Goal: Information Seeking & Learning: Learn about a topic

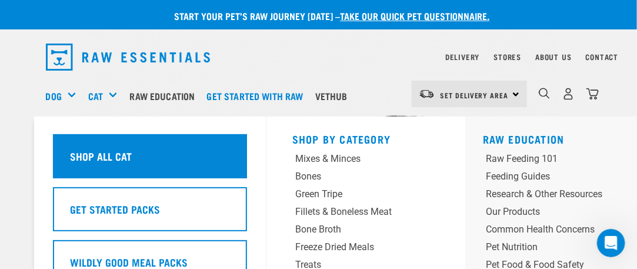
click at [104, 155] on h5 "Shop All Cat" at bounding box center [101, 155] width 62 height 15
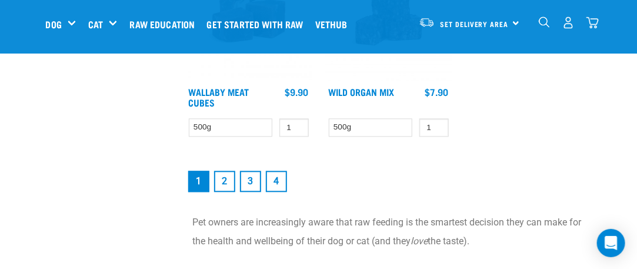
scroll to position [2363, 0]
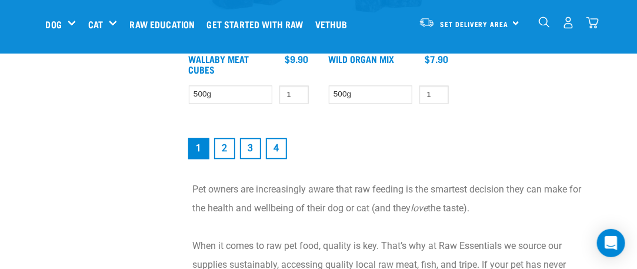
click at [224, 141] on link "2" at bounding box center [224, 148] width 21 height 21
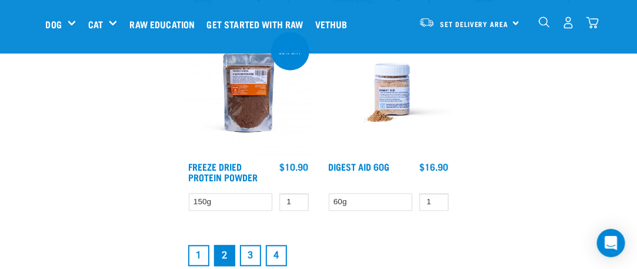
scroll to position [2194, 0]
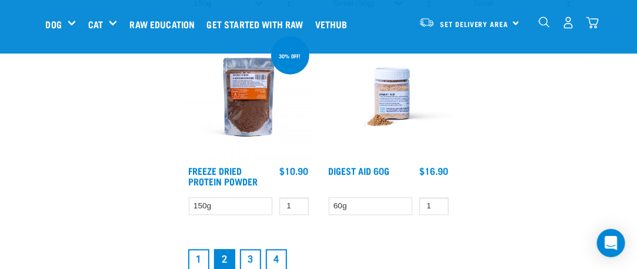
click at [391, 92] on img at bounding box center [389, 97] width 126 height 126
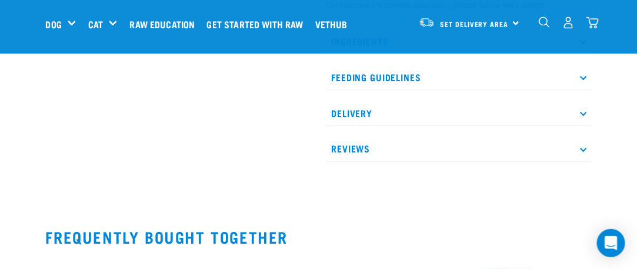
scroll to position [563, 0]
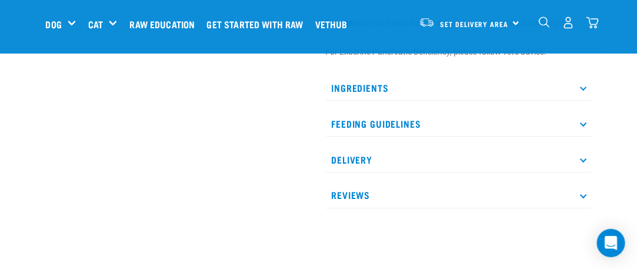
click at [586, 85] on p "Ingredients" at bounding box center [459, 88] width 266 height 26
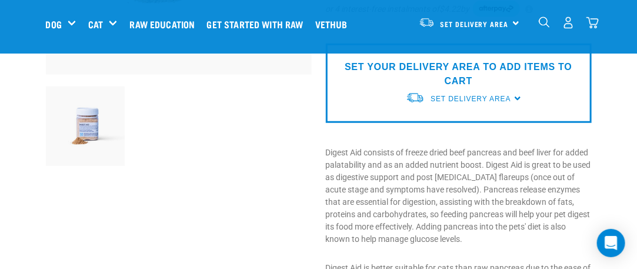
scroll to position [0, 0]
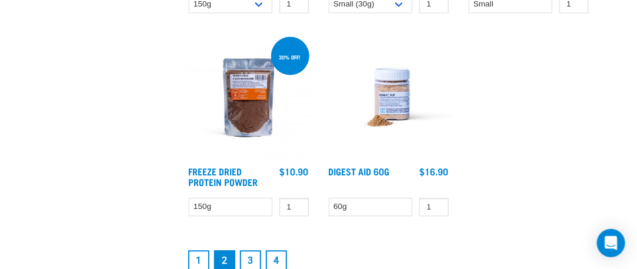
click at [249, 254] on link "3" at bounding box center [250, 260] width 21 height 21
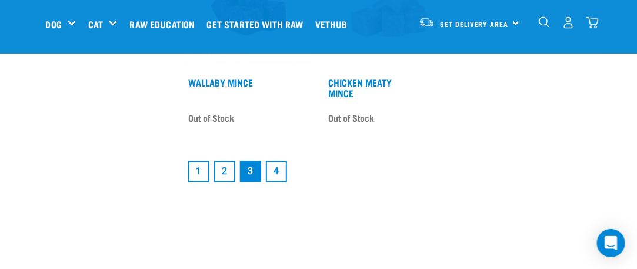
scroll to position [2318, 0]
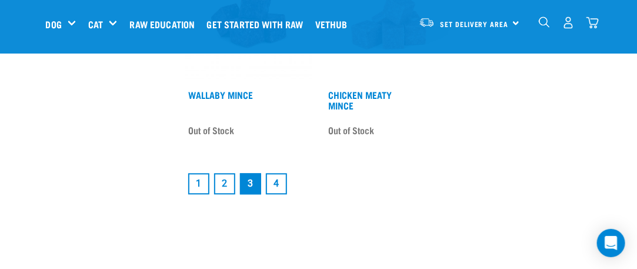
click at [276, 178] on link "4" at bounding box center [276, 183] width 21 height 21
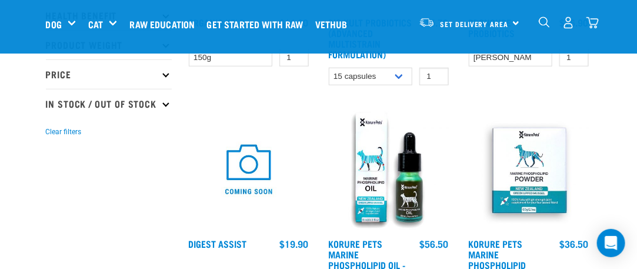
scroll to position [104, 0]
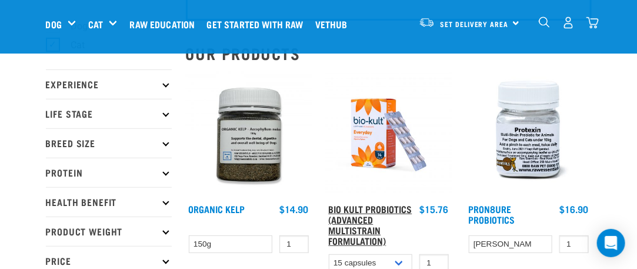
click at [357, 207] on link "Bio Kult Probiotics (Advanced Multistrain Formulation)" at bounding box center [371, 224] width 84 height 37
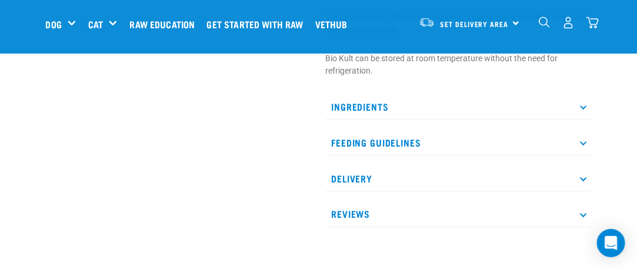
scroll to position [541, 0]
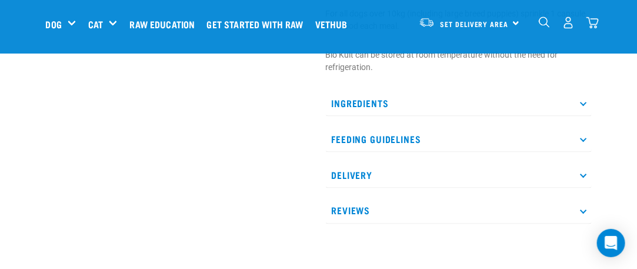
click at [382, 100] on p "Ingredients" at bounding box center [459, 103] width 266 height 26
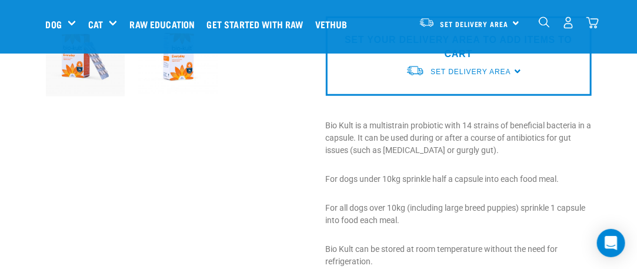
scroll to position [0, 0]
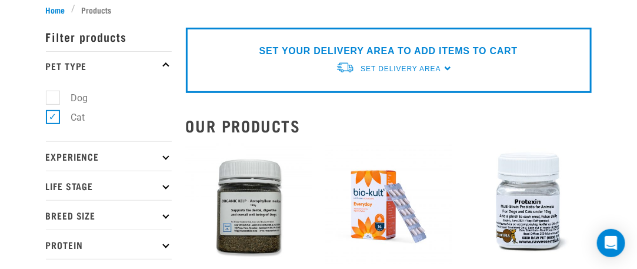
click at [524, 204] on img at bounding box center [529, 207] width 126 height 126
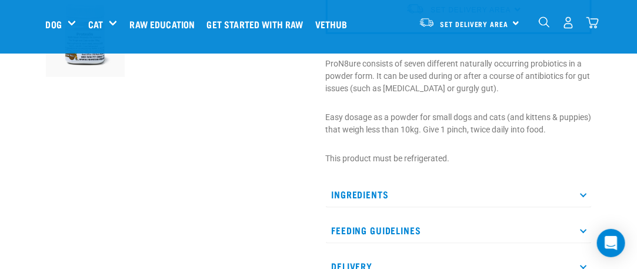
scroll to position [371, 0]
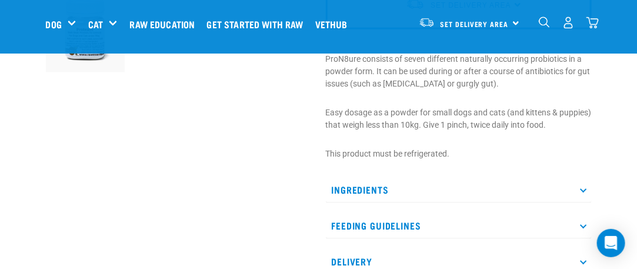
click at [357, 186] on p "Ingredients" at bounding box center [459, 190] width 266 height 26
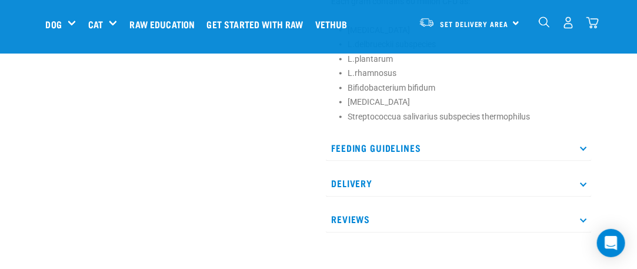
scroll to position [593, 0]
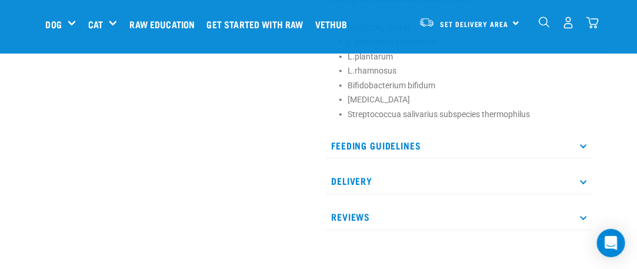
click at [358, 144] on p "Feeding Guidelines" at bounding box center [459, 145] width 266 height 26
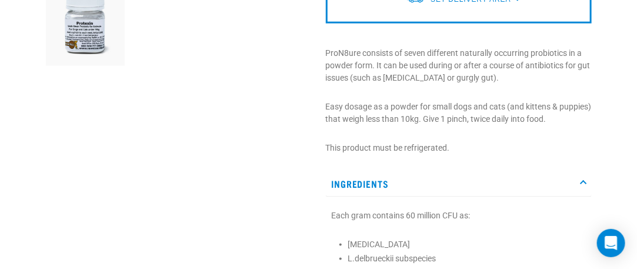
scroll to position [0, 0]
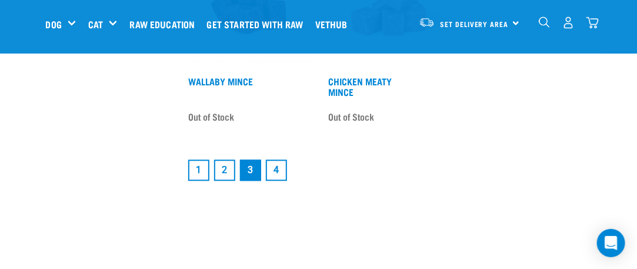
scroll to position [2336, 0]
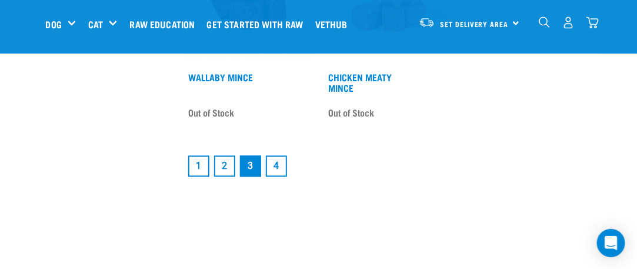
click at [225, 159] on link "2" at bounding box center [224, 165] width 21 height 21
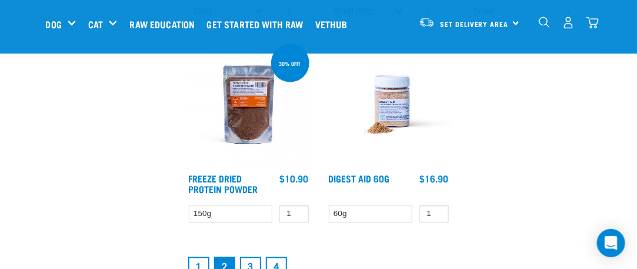
scroll to position [2231, 0]
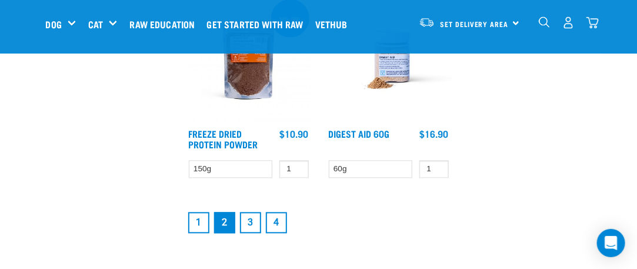
click at [198, 215] on link "1" at bounding box center [198, 222] width 21 height 21
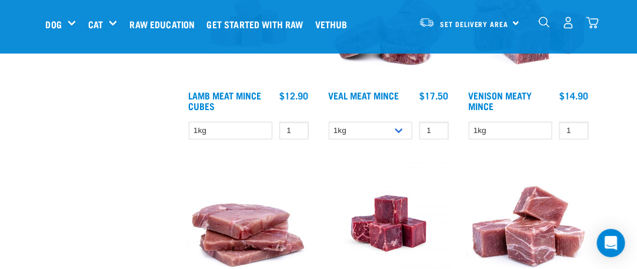
scroll to position [1648, 0]
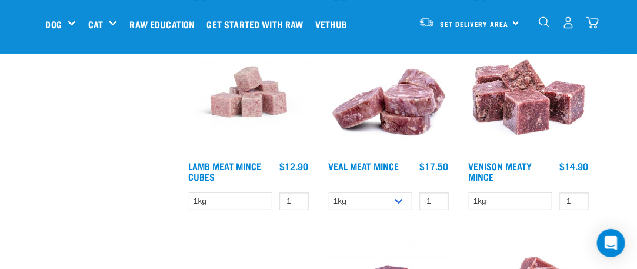
click at [521, 108] on img at bounding box center [529, 92] width 126 height 126
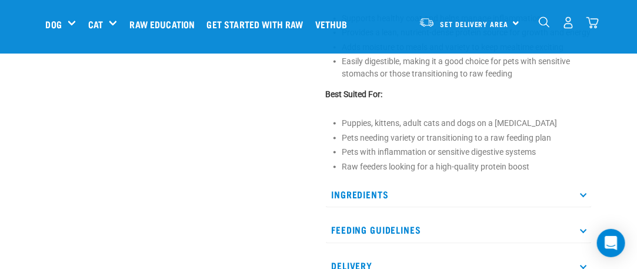
scroll to position [551, 0]
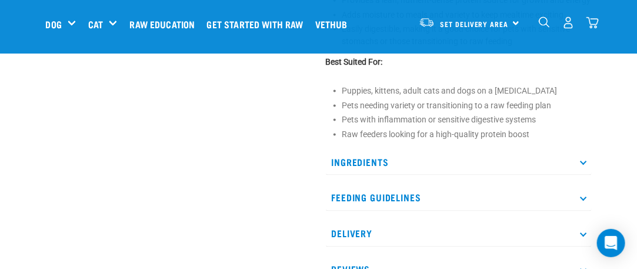
click at [583, 152] on p "Ingredients" at bounding box center [459, 162] width 266 height 26
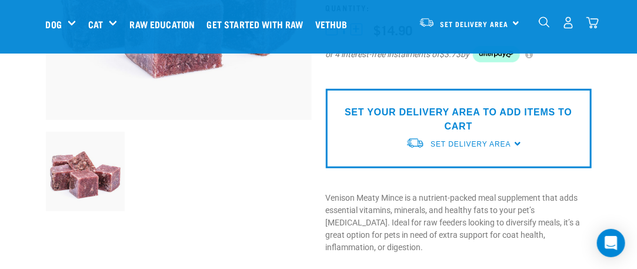
scroll to position [0, 0]
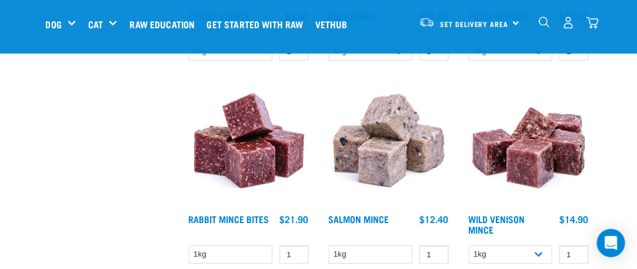
scroll to position [1416, 0]
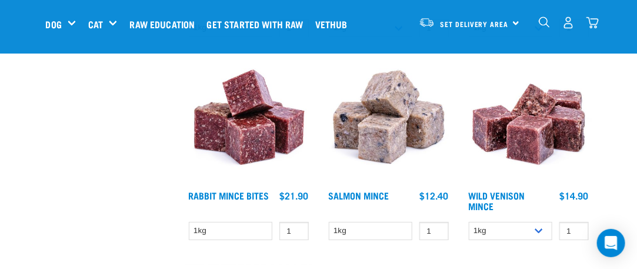
click at [237, 131] on img at bounding box center [249, 121] width 126 height 126
